Goal: Navigation & Orientation: Find specific page/section

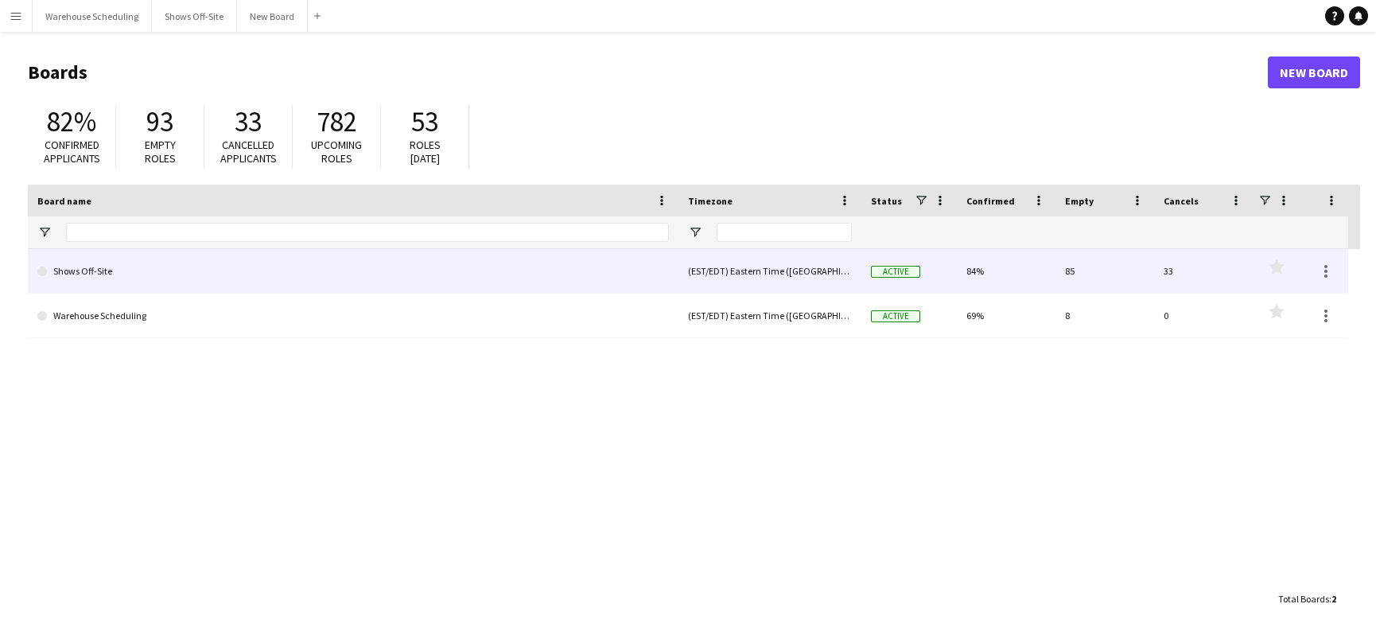
click at [163, 263] on link "Shows Off-Site" at bounding box center [352, 271] width 631 height 45
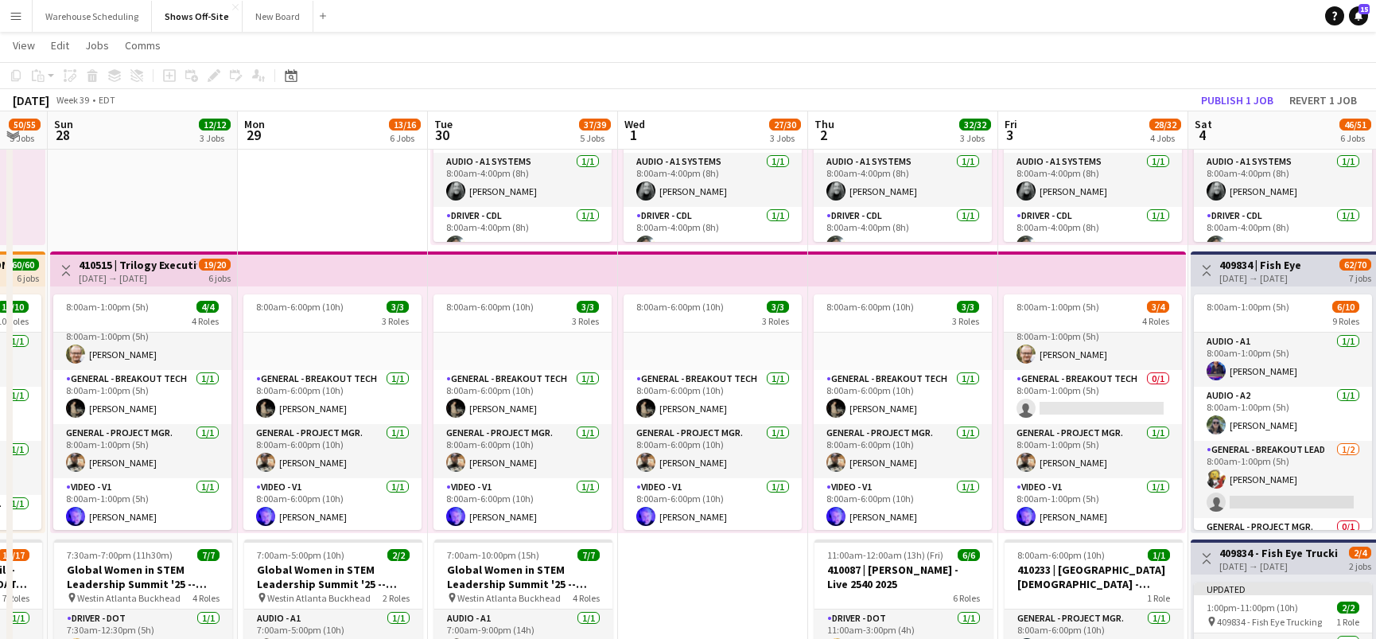
scroll to position [0, 495]
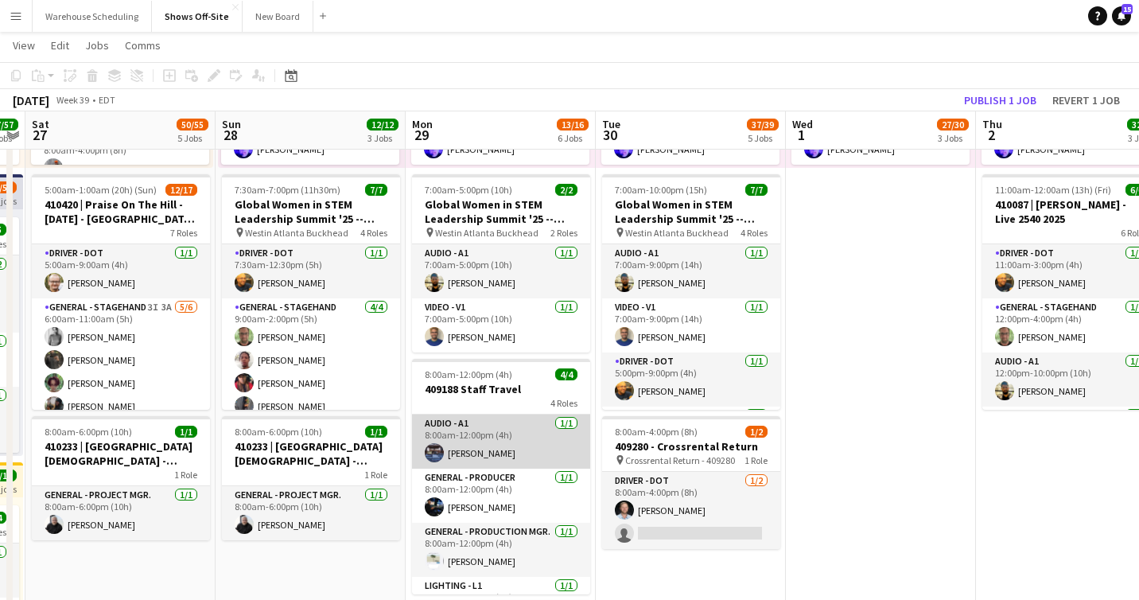
scroll to position [0, 352]
